Goal: Use online tool/utility: Utilize a website feature to perform a specific function

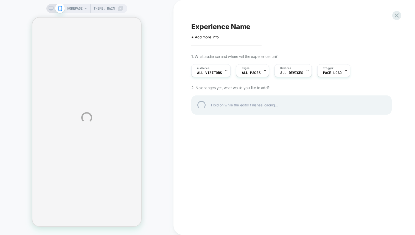
click at [178, 55] on div "HOMEPAGE Theme: MAIN Experience Name Click to edit experience details + Add mor…" at bounding box center [207, 117] width 415 height 235
click at [174, 70] on div "HOMEPAGE Theme: MAIN Experience Name Click to edit experience details + Add mor…" at bounding box center [207, 117] width 415 height 235
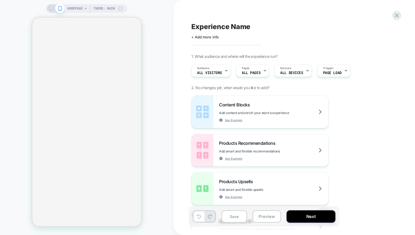
click at [152, 54] on div "HOMEPAGE Theme: MAIN" at bounding box center [87, 117] width 174 height 224
